Goal: Obtain resource: Obtain resource

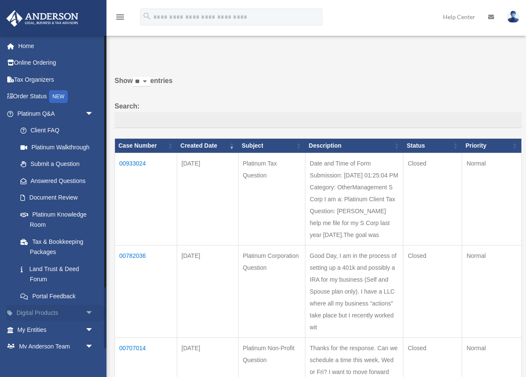
click at [54, 314] on link "Digital Products arrow_drop_down" at bounding box center [56, 313] width 101 height 17
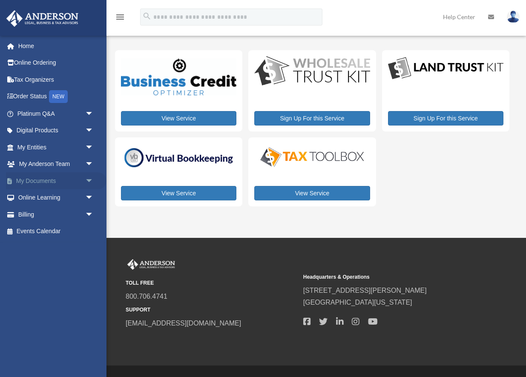
click at [51, 181] on link "My Documents arrow_drop_down" at bounding box center [56, 180] width 101 height 17
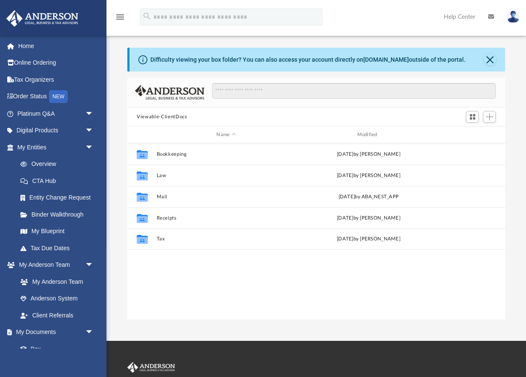
scroll to position [193, 377]
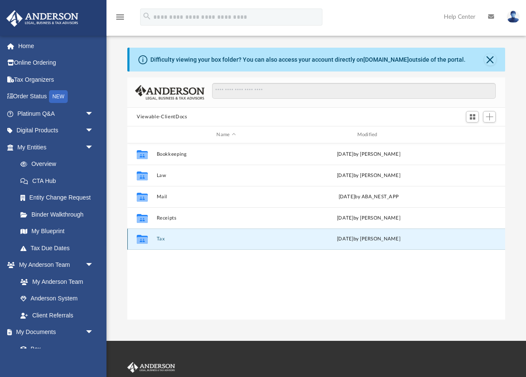
click at [168, 240] on button "Tax" at bounding box center [226, 239] width 139 height 6
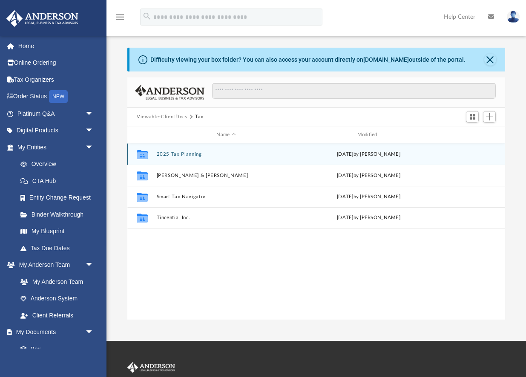
click at [182, 153] on button "2025 Tax Planning" at bounding box center [226, 155] width 139 height 6
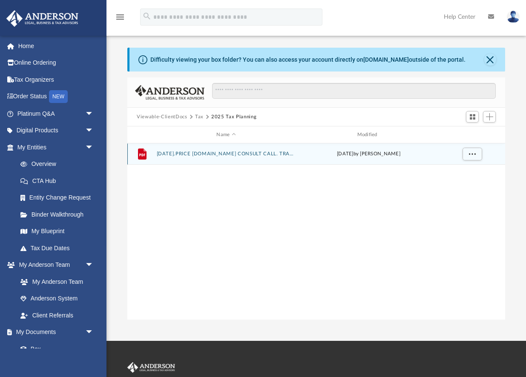
click at [182, 153] on button "[DATE].PRICE [DOMAIN_NAME] CONSULT CALL. TRANSCRIBED NOTES AND SUMMARY.pdf" at bounding box center [226, 154] width 139 height 6
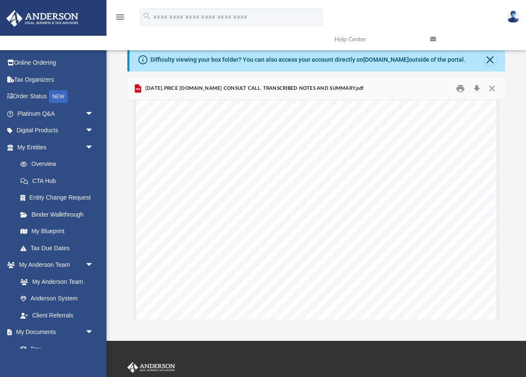
scroll to position [503, 0]
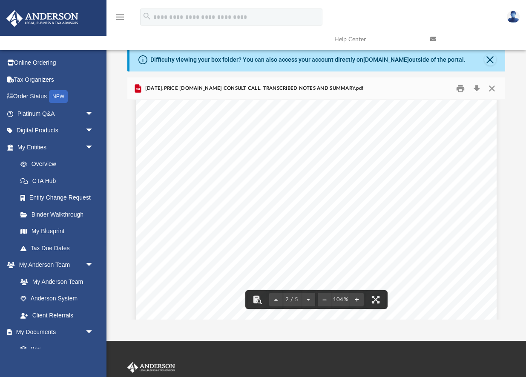
click at [254, 228] on span "Purchasing a Short" at bounding box center [229, 231] width 60 height 7
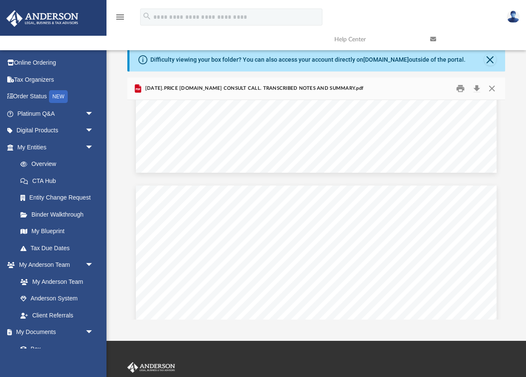
scroll to position [1841, 0]
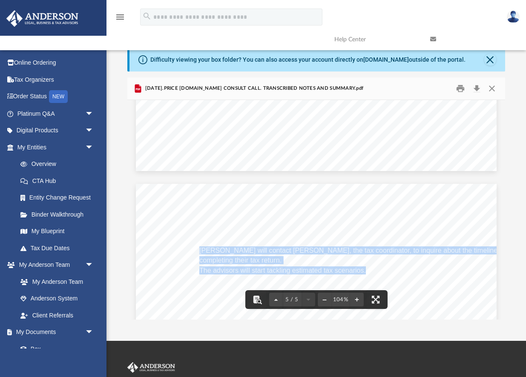
drag, startPoint x: 200, startPoint y: 252, endPoint x: 339, endPoint y: 255, distance: 138.4
click at [492, 63] on button "Close" at bounding box center [490, 60] width 12 height 12
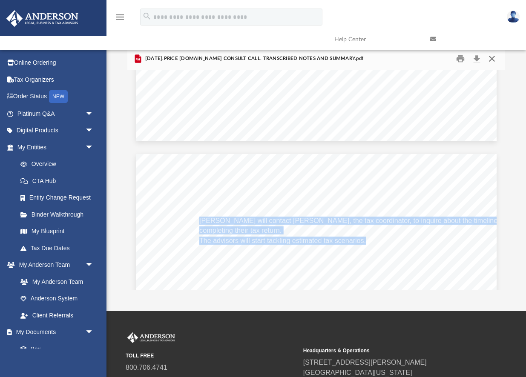
click at [492, 61] on button "Close" at bounding box center [491, 58] width 15 height 13
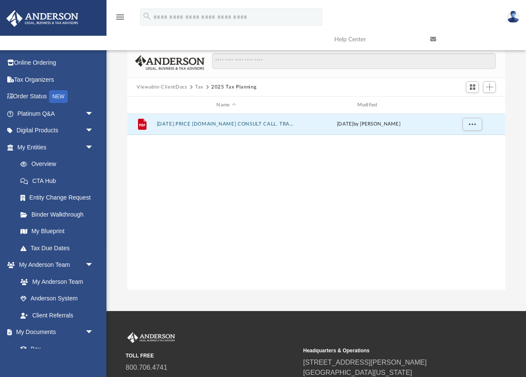
click at [158, 87] on button "Viewable-ClientDocs" at bounding box center [162, 87] width 50 height 8
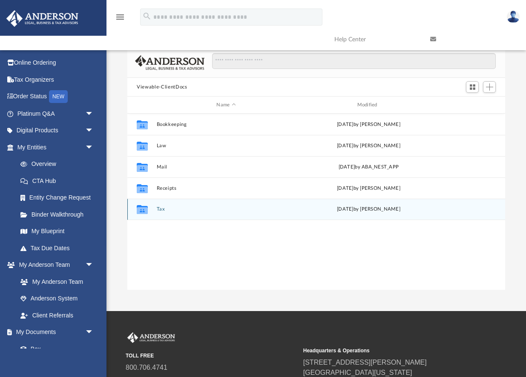
click at [162, 209] on button "Tax" at bounding box center [226, 210] width 139 height 6
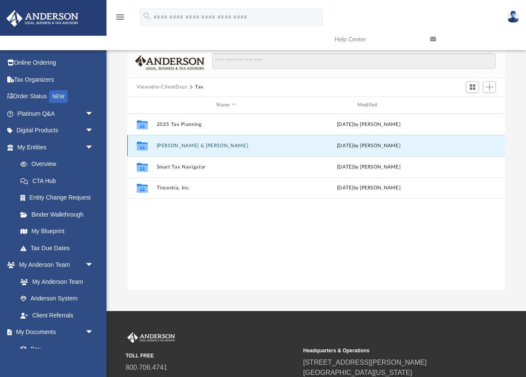
click at [189, 146] on button "[PERSON_NAME] & [PERSON_NAME]" at bounding box center [226, 146] width 139 height 6
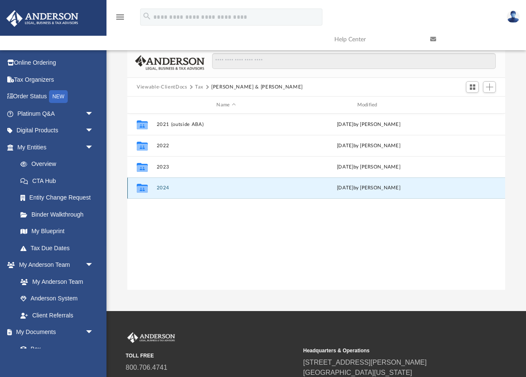
click at [166, 188] on button "2024" at bounding box center [226, 188] width 139 height 6
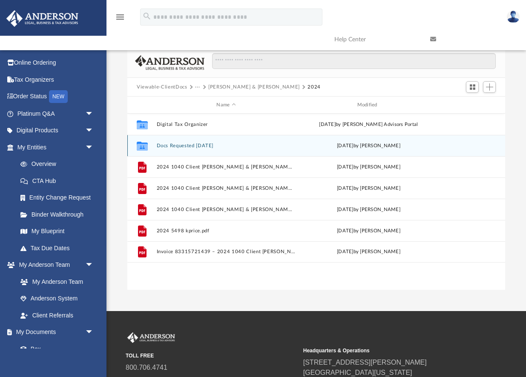
click at [188, 144] on button "Docs Requested [DATE]" at bounding box center [226, 146] width 139 height 6
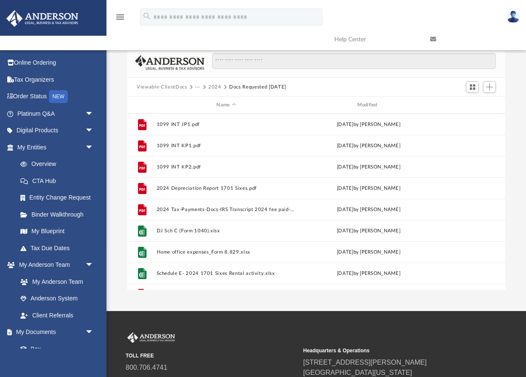
click at [213, 89] on button "2024" at bounding box center [214, 87] width 13 height 8
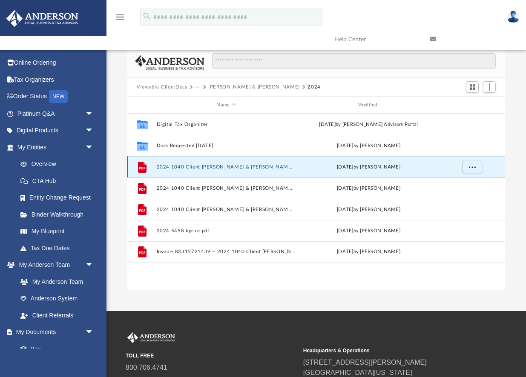
click at [180, 166] on button "2024 1040 Client [PERSON_NAME] & [PERSON_NAME], [PERSON_NAME] - e-file authoriz…" at bounding box center [226, 167] width 139 height 6
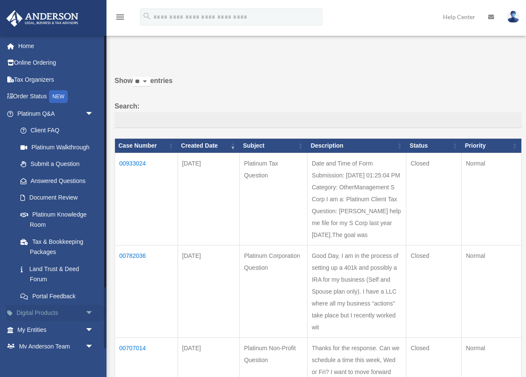
click at [44, 314] on link "Digital Products arrow_drop_down" at bounding box center [56, 313] width 101 height 17
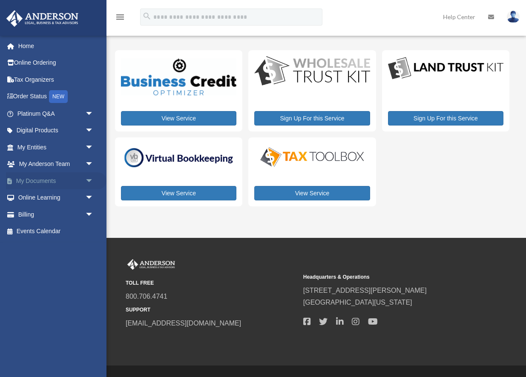
click at [43, 179] on link "My Documents arrow_drop_down" at bounding box center [56, 180] width 101 height 17
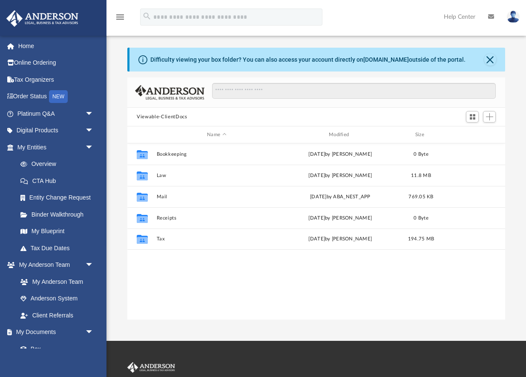
scroll to position [193, 377]
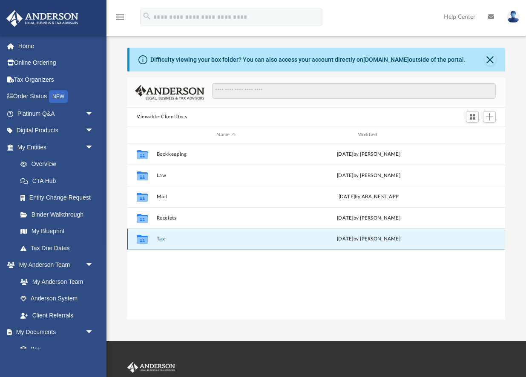
click at [160, 237] on button "Tax" at bounding box center [226, 239] width 139 height 6
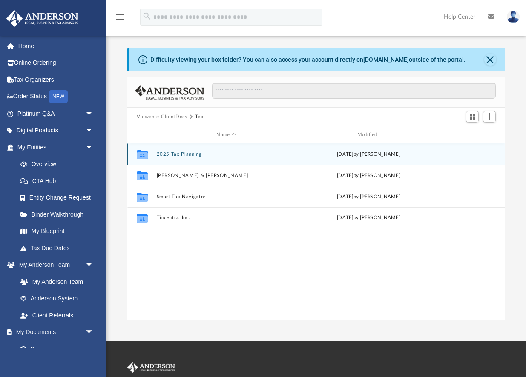
click at [186, 150] on div "Collaborated Folder 2025 Tax Planning [DATE] by [PERSON_NAME]" at bounding box center [316, 154] width 378 height 21
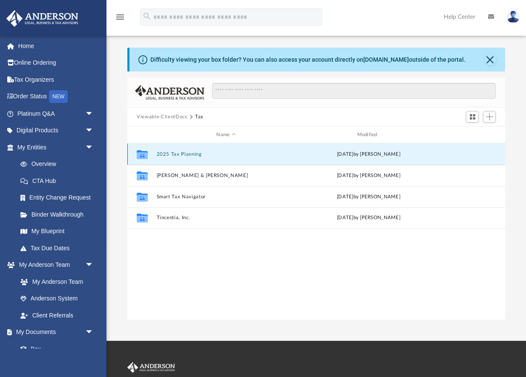
click at [186, 154] on button "2025 Tax Planning" at bounding box center [226, 155] width 139 height 6
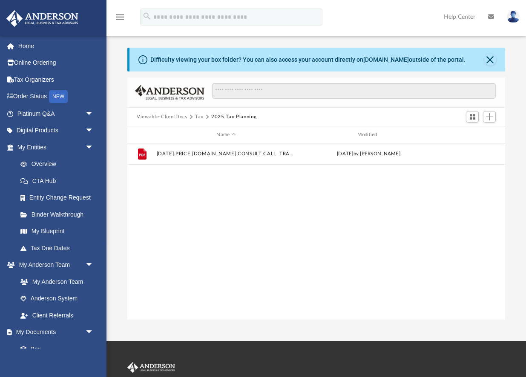
click at [198, 118] on button "Tax" at bounding box center [199, 117] width 9 height 8
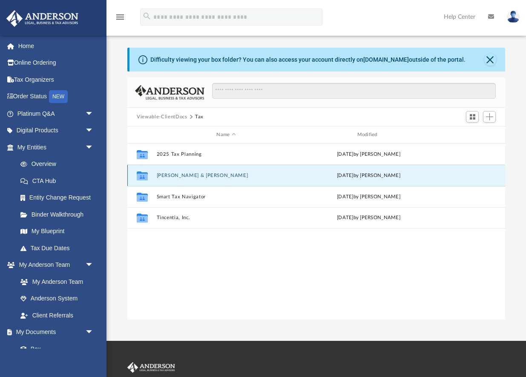
click at [201, 175] on button "[PERSON_NAME] & [PERSON_NAME]" at bounding box center [226, 176] width 139 height 6
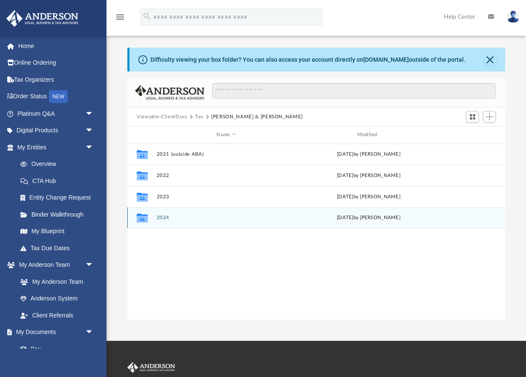
click at [163, 218] on button "2024" at bounding box center [226, 218] width 139 height 6
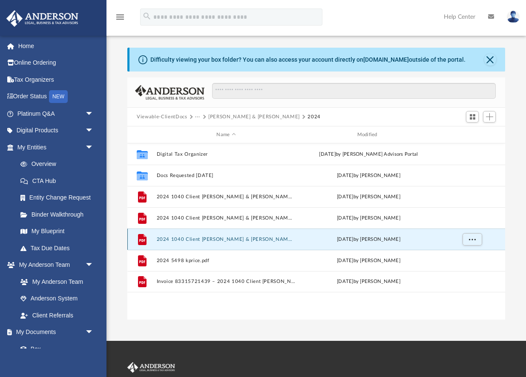
click at [261, 238] on button "2024 1040 Client [PERSON_NAME] & [PERSON_NAME], [PERSON_NAME] - Review Copy.pdf" at bounding box center [226, 240] width 139 height 6
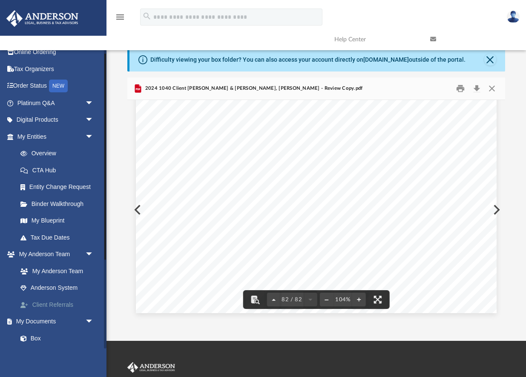
scroll to position [29, 0]
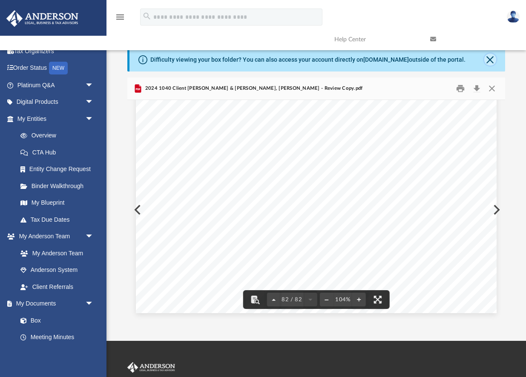
click at [489, 59] on button "Close" at bounding box center [490, 60] width 12 height 12
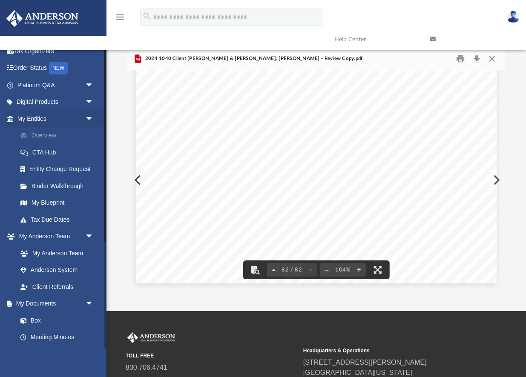
scroll to position [0, 0]
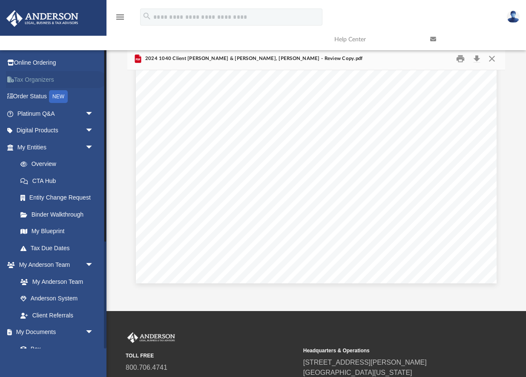
click at [38, 82] on link "Tax Organizers" at bounding box center [56, 79] width 101 height 17
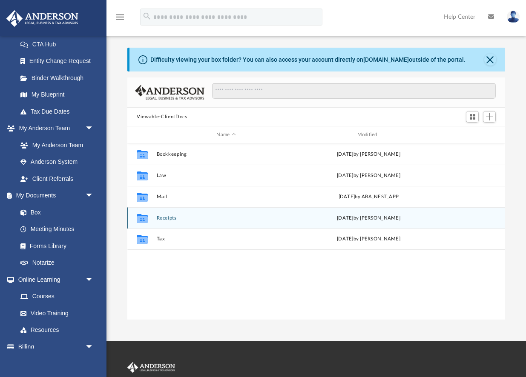
scroll to position [129, 0]
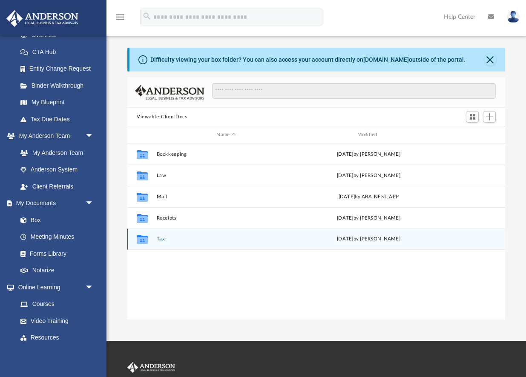
click at [163, 241] on button "Tax" at bounding box center [226, 239] width 139 height 6
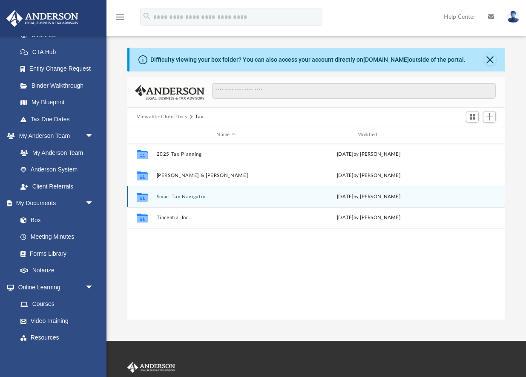
click at [193, 198] on button "Smart Tax Navigator" at bounding box center [226, 197] width 139 height 6
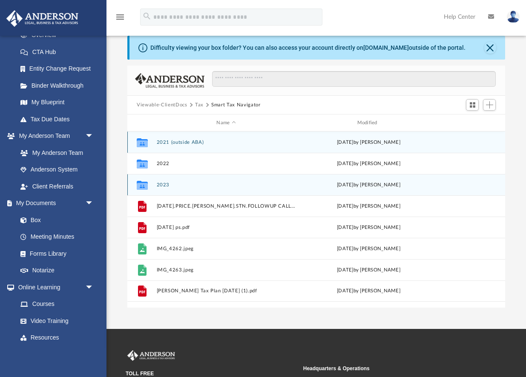
scroll to position [17, 0]
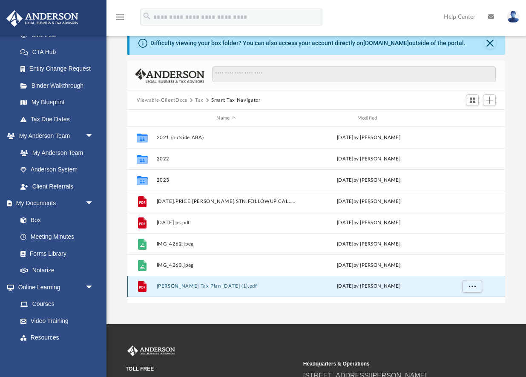
click at [213, 287] on button "Kristina Price Tax Plan 2025-07-08 (1).pdf" at bounding box center [226, 287] width 139 height 6
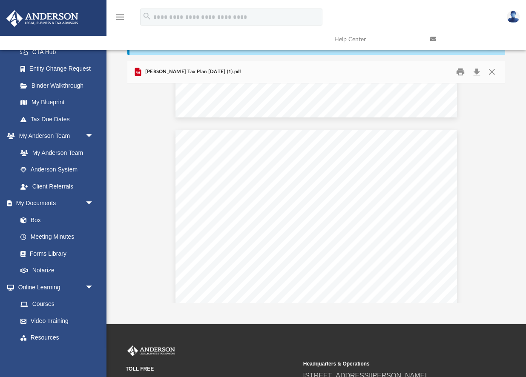
scroll to position [4110, 0]
